Goal: Task Accomplishment & Management: Complete application form

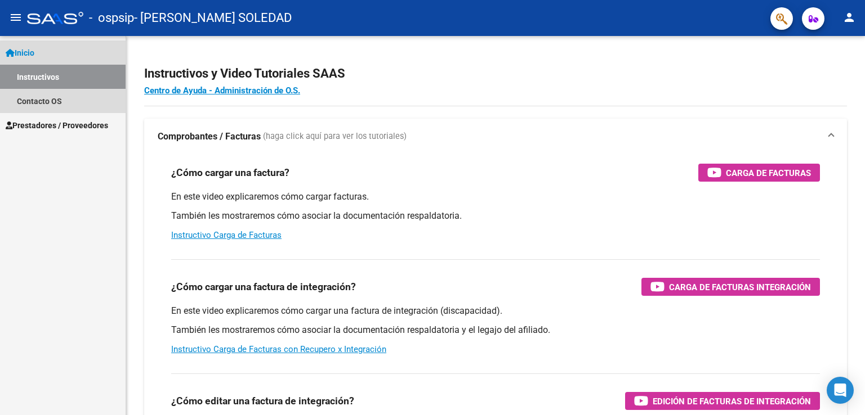
click at [34, 48] on span "Inicio" at bounding box center [20, 53] width 29 height 12
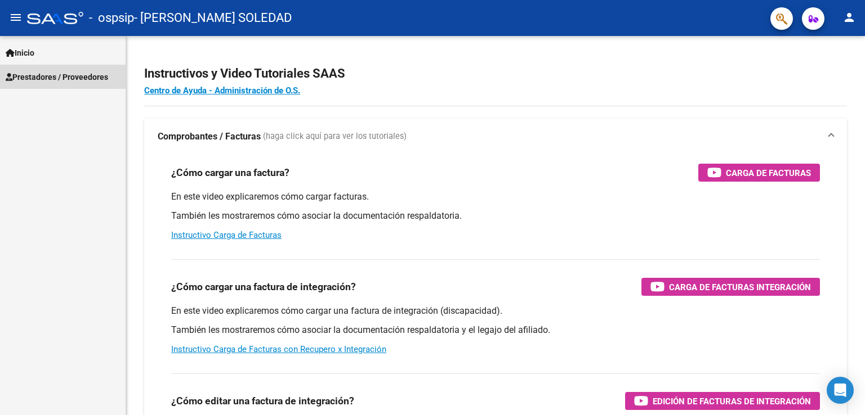
click at [64, 82] on span "Prestadores / Proveedores" at bounding box center [57, 77] width 102 height 12
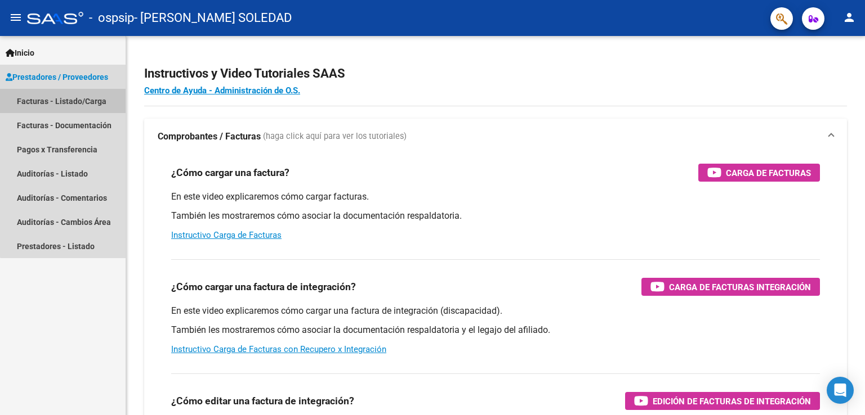
click at [72, 104] on link "Facturas - Listado/Carga" at bounding box center [63, 101] width 126 height 24
click at [89, 106] on link "Facturas - Listado/Carga" at bounding box center [63, 101] width 126 height 24
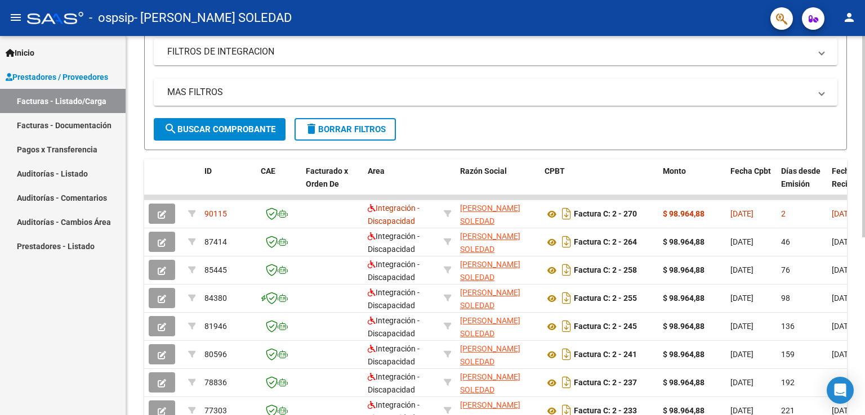
click at [864, 187] on div at bounding box center [863, 242] width 3 height 202
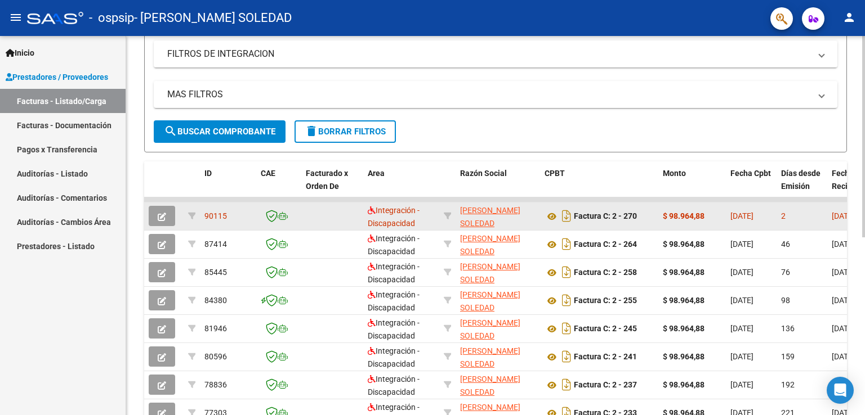
click at [813, 214] on div "2" at bounding box center [802, 216] width 42 height 13
click at [548, 214] on icon at bounding box center [551, 217] width 15 height 14
click at [783, 218] on span "2" at bounding box center [783, 216] width 5 height 9
click at [641, 214] on div "Factura C: 2 - 270" at bounding box center [598, 216] width 109 height 18
click at [825, 221] on datatable-body-cell "2" at bounding box center [801, 217] width 51 height 28
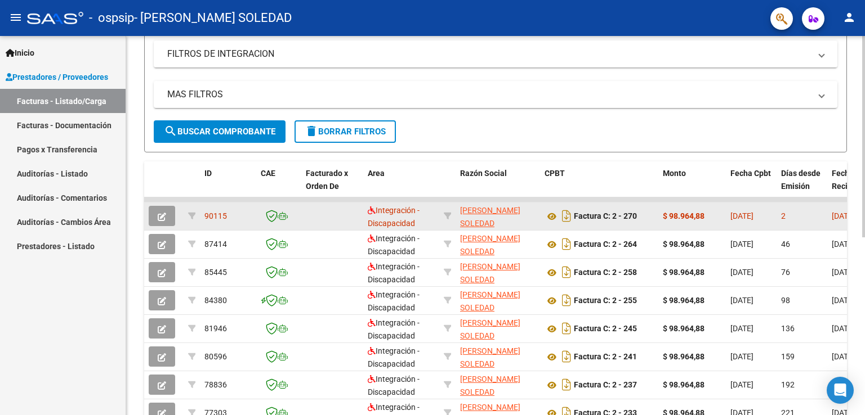
click at [825, 221] on datatable-body-cell "2" at bounding box center [801, 217] width 51 height 28
click at [162, 213] on icon "button" at bounding box center [162, 217] width 8 height 8
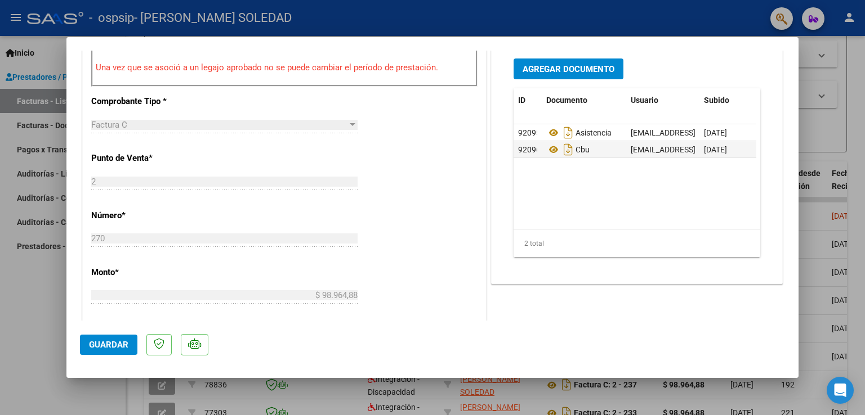
scroll to position [372, 0]
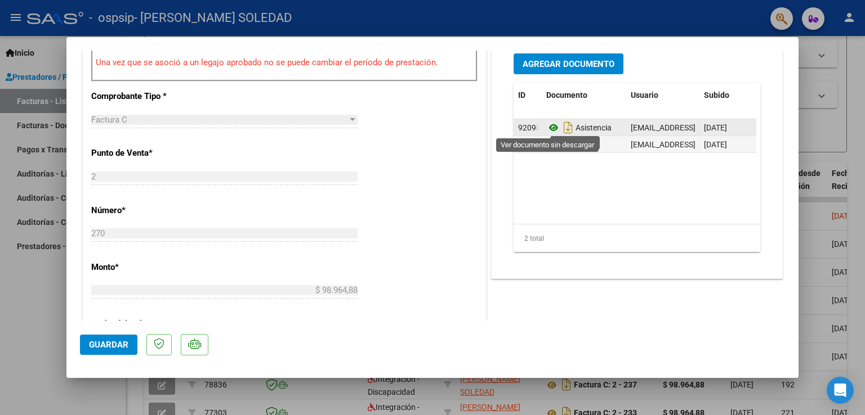
click at [553, 126] on icon at bounding box center [553, 128] width 15 height 14
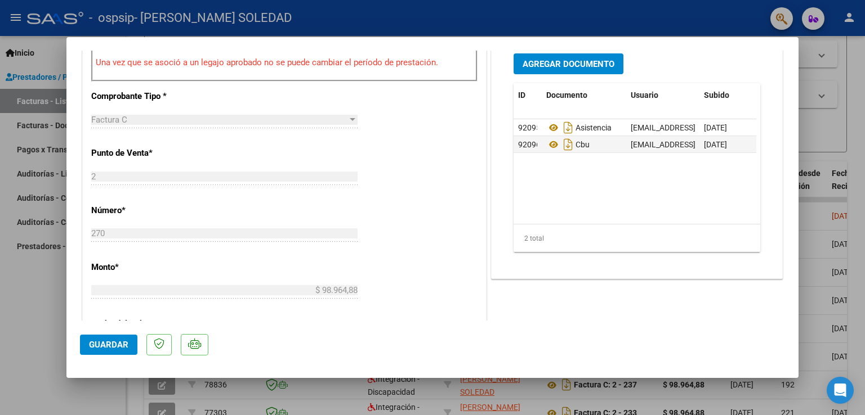
click at [557, 61] on span "Agregar Documento" at bounding box center [568, 64] width 92 height 10
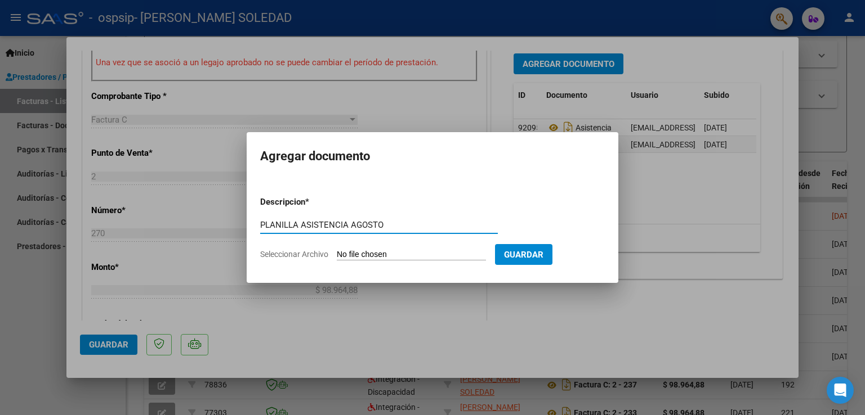
type input "PLANILLA ASISTENCIA AGOSTO"
click at [360, 255] on input "Seleccionar Archivo" at bounding box center [411, 255] width 149 height 11
type input "C:\fakepath\Adobe [DEMOGRAPHIC_DATA] [DATE][1].pdf"
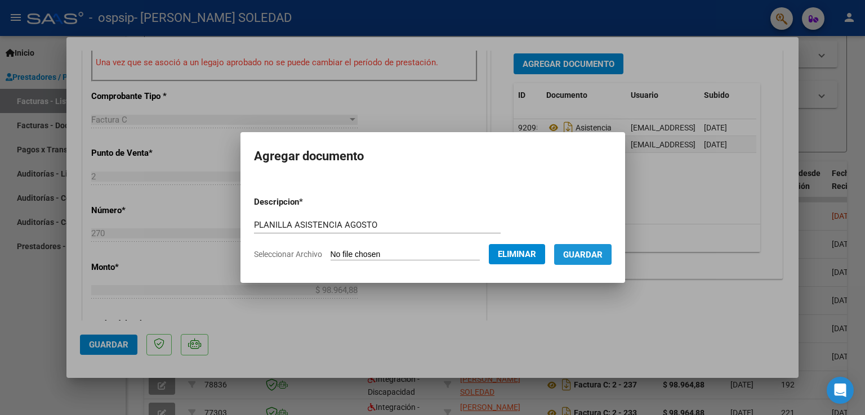
click at [588, 256] on span "Guardar" at bounding box center [582, 255] width 39 height 10
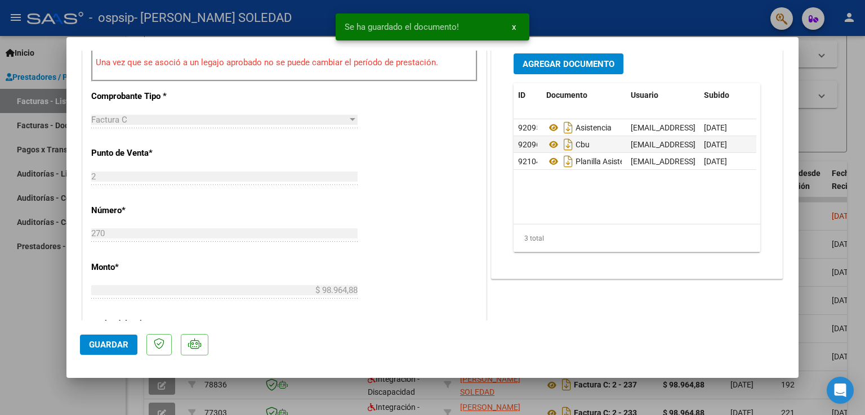
click at [598, 187] on datatable-body "92095 Asistencia [EMAIL_ADDRESS][DOMAIN_NAME] - [PERSON_NAME] [DATE] 92096 Cbu …" at bounding box center [634, 171] width 243 height 105
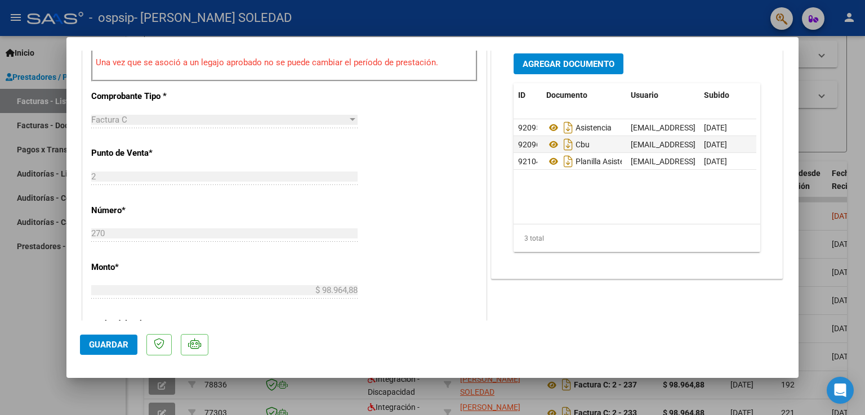
drag, startPoint x: 565, startPoint y: 130, endPoint x: 554, endPoint y: 174, distance: 45.2
click at [554, 174] on datatable-body "92095 Asistencia [EMAIL_ADDRESS][DOMAIN_NAME] - [PERSON_NAME] [DATE] 92096 Cbu …" at bounding box center [634, 171] width 243 height 105
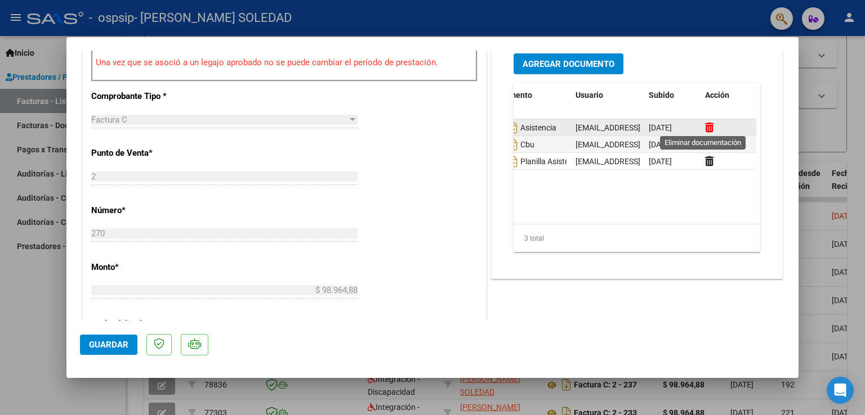
click at [705, 127] on icon at bounding box center [709, 127] width 8 height 11
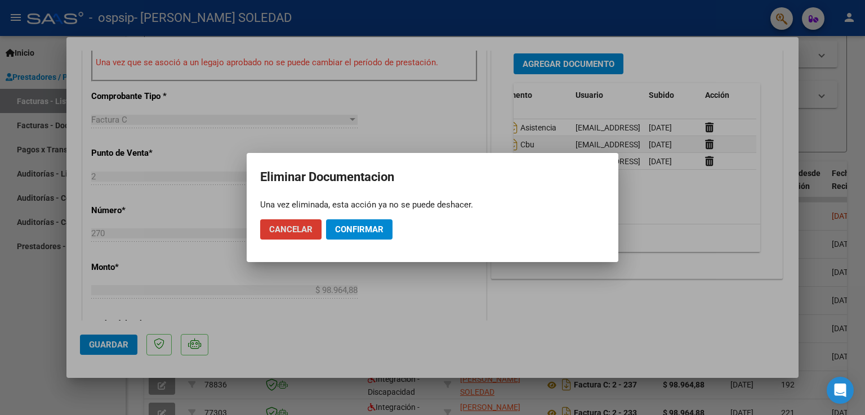
drag, startPoint x: 348, startPoint y: 228, endPoint x: 341, endPoint y: 231, distance: 7.8
click at [341, 231] on span "Confirmar" at bounding box center [359, 230] width 48 height 10
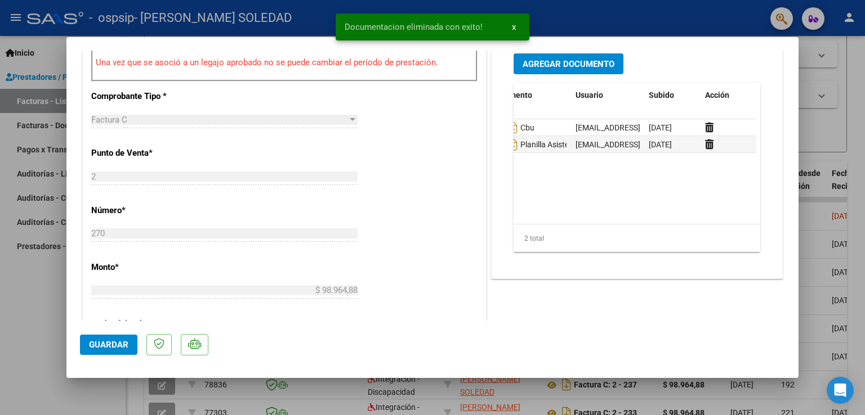
click at [633, 178] on datatable-body "92096 Cbu [EMAIL_ADDRESS][DOMAIN_NAME] - [PERSON_NAME] [DATE] 92104 Planilla As…" at bounding box center [634, 171] width 243 height 105
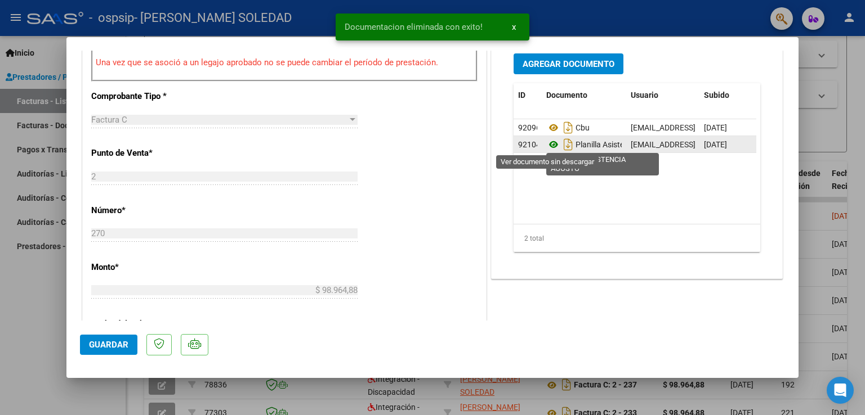
click at [550, 142] on icon at bounding box center [553, 145] width 15 height 14
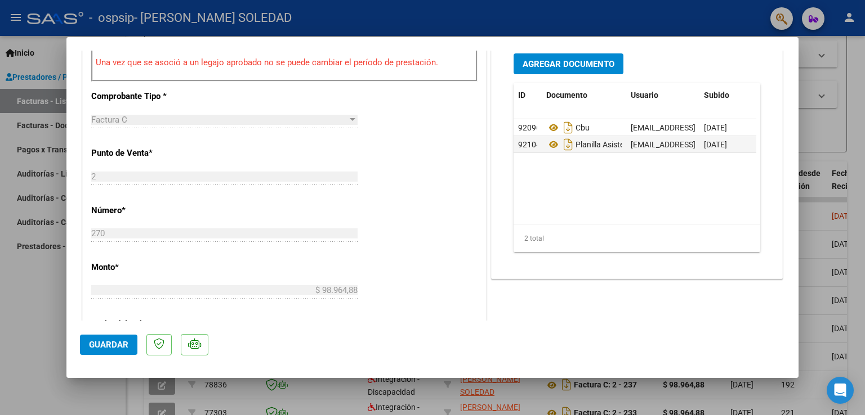
click at [604, 324] on mat-dialog-actions "Guardar" at bounding box center [432, 343] width 705 height 44
click at [109, 343] on span "Guardar" at bounding box center [108, 345] width 39 height 10
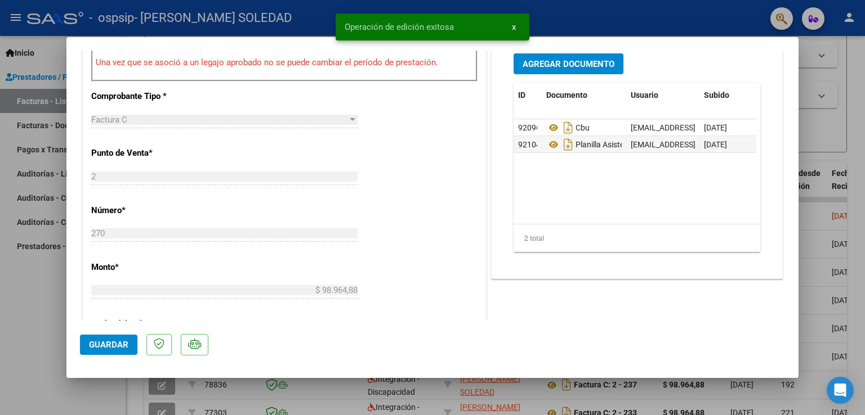
click at [824, 298] on div at bounding box center [432, 207] width 865 height 415
type input "$ 0,00"
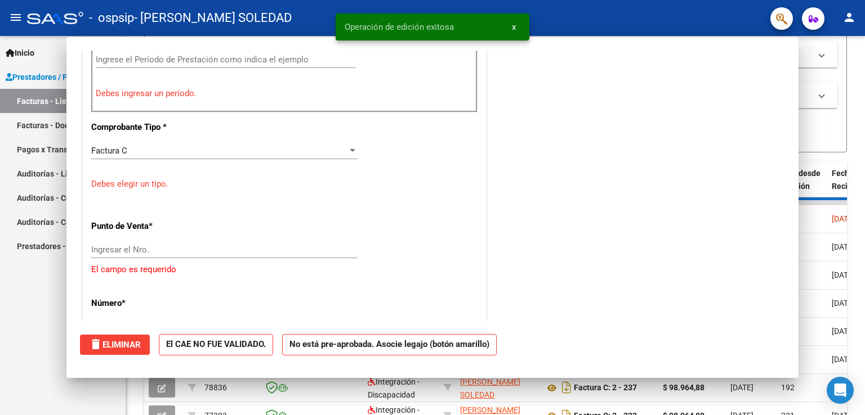
scroll to position [423, 0]
